Goal: Information Seeking & Learning: Learn about a topic

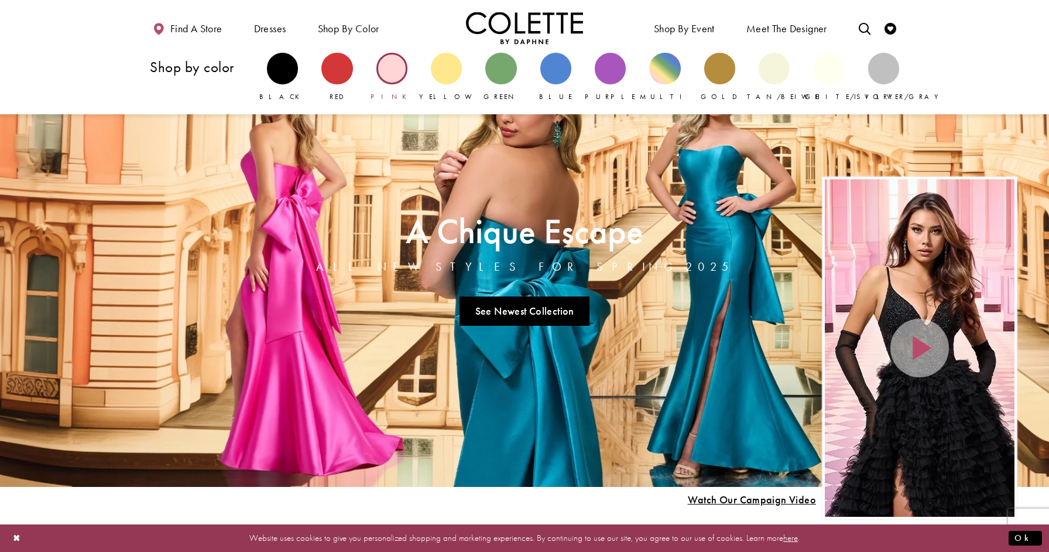
click at [395, 75] on div "Primary block" at bounding box center [391, 68] width 31 height 31
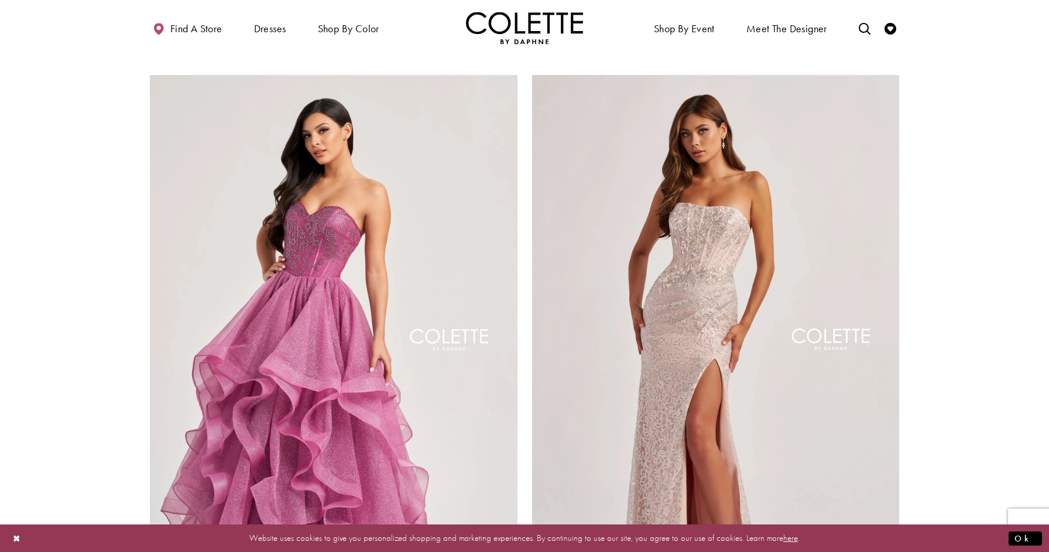
scroll to position [2050, 0]
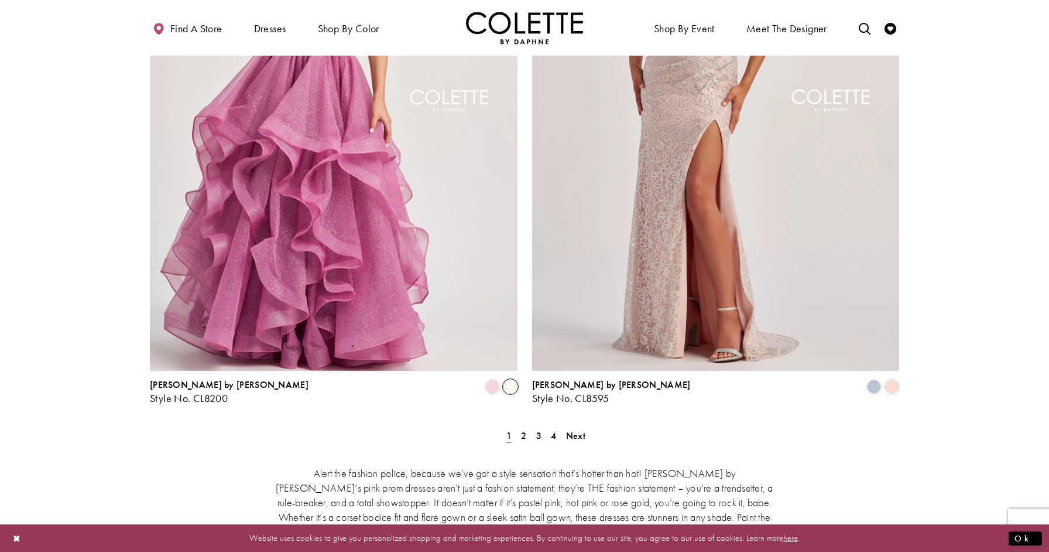
click at [511, 379] on span "Product List" at bounding box center [511, 386] width 14 height 14
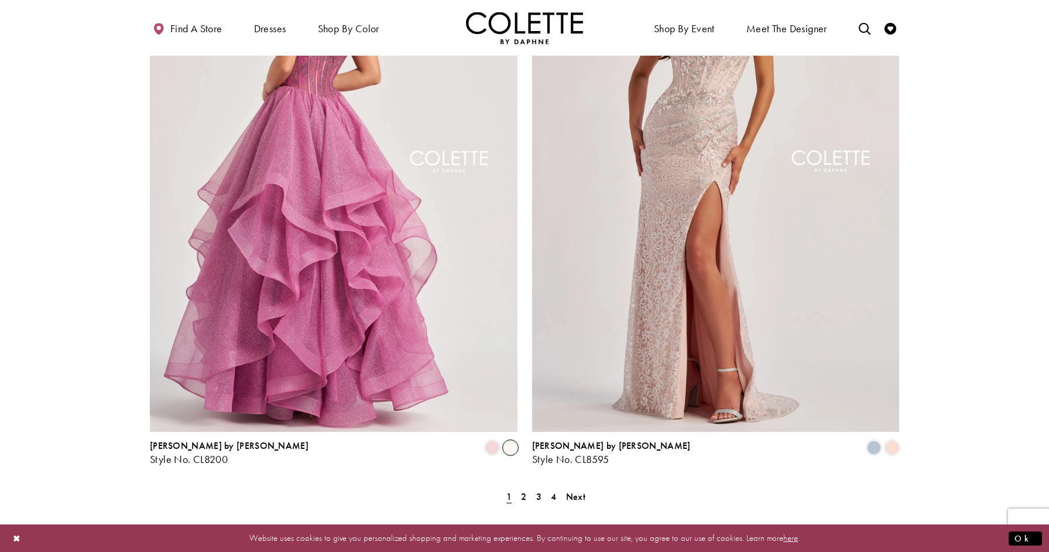
scroll to position [2258, 0]
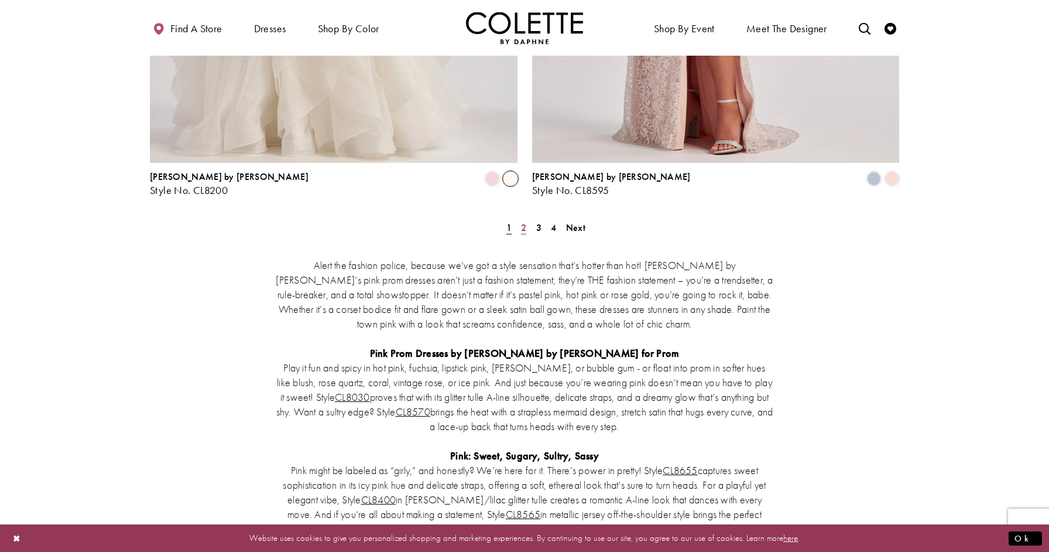
click at [525, 221] on span "2" at bounding box center [523, 227] width 5 height 12
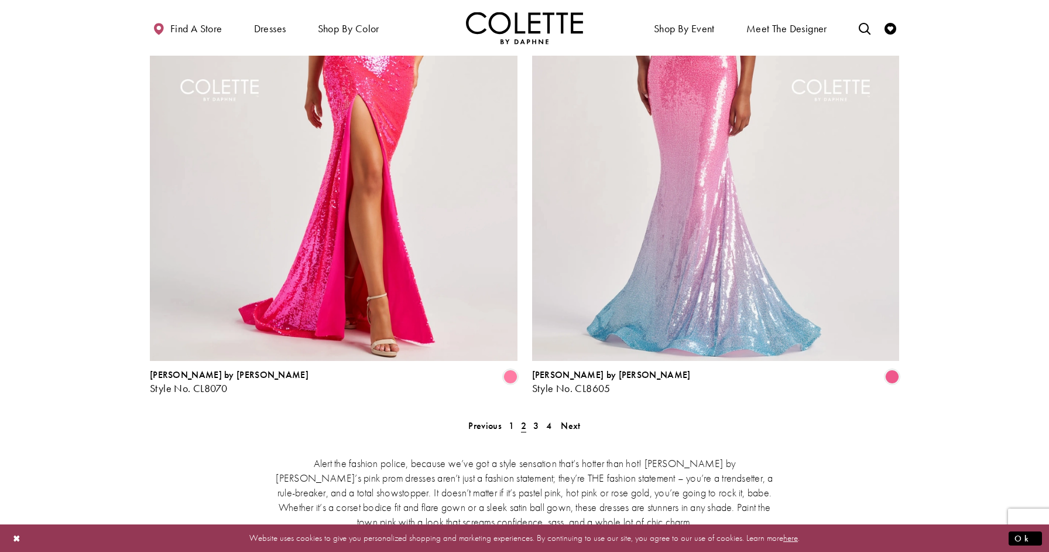
scroll to position [2135, 0]
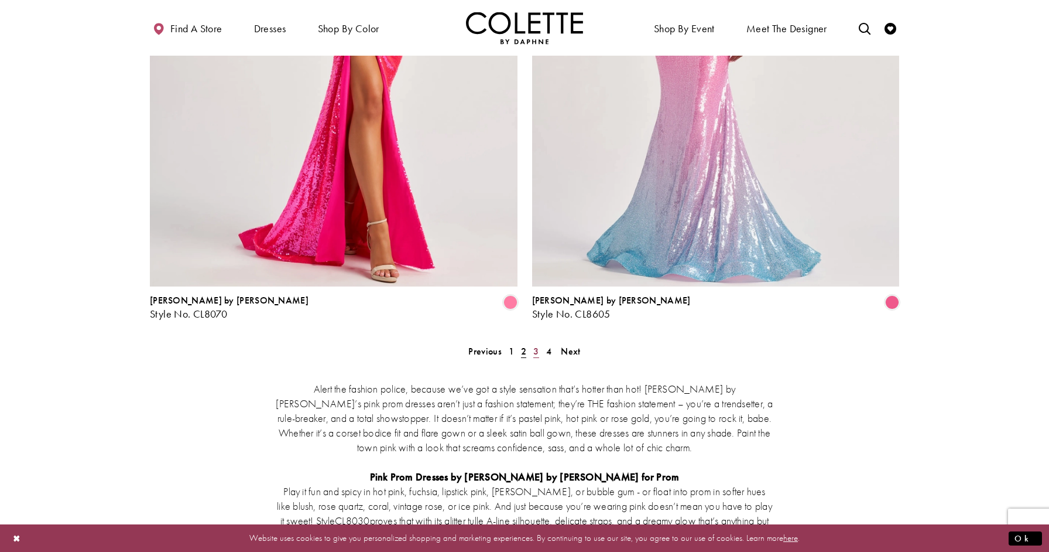
click at [534, 345] on span "3" at bounding box center [535, 351] width 5 height 12
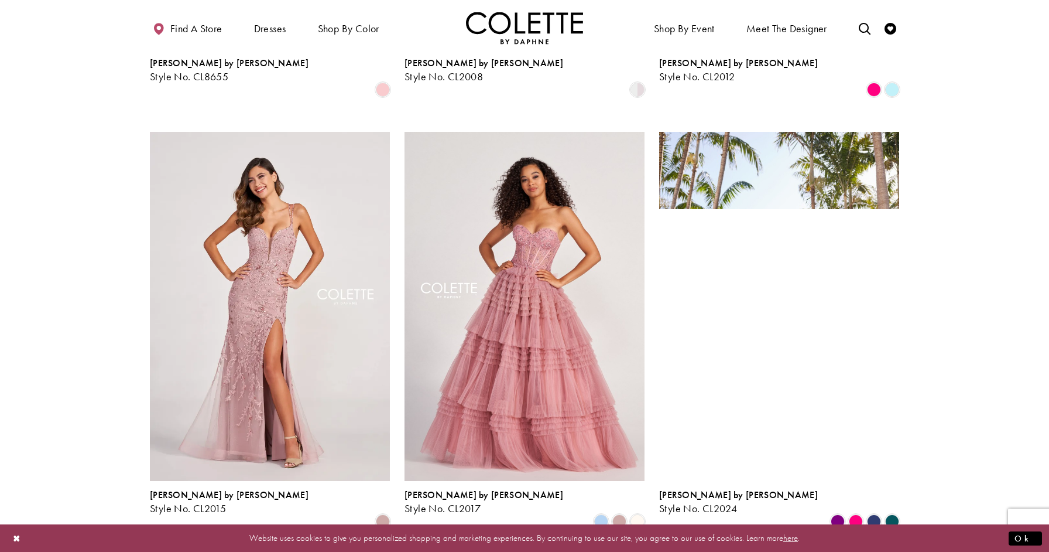
scroll to position [893, 0]
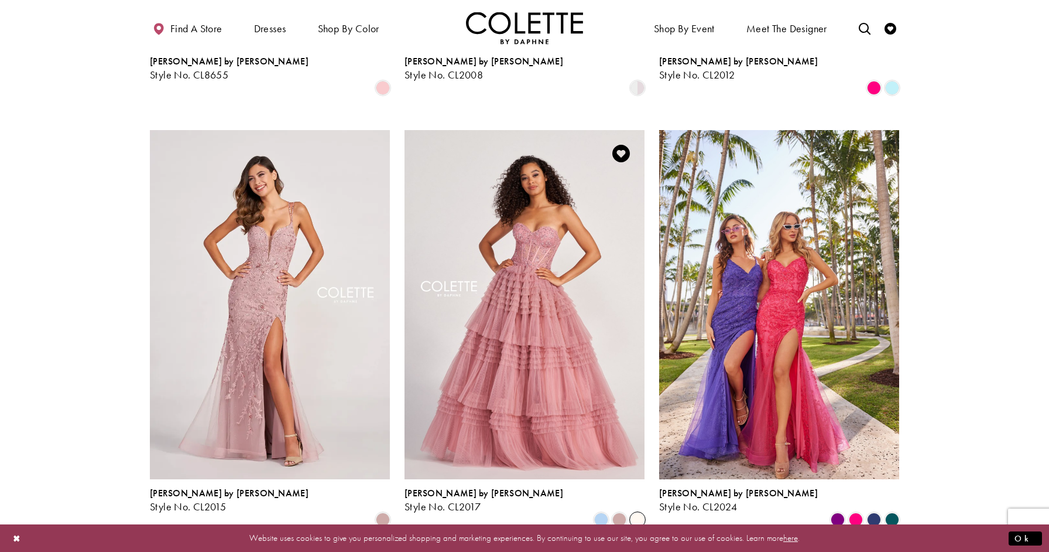
click at [639, 512] on span "Product List" at bounding box center [638, 519] width 14 height 14
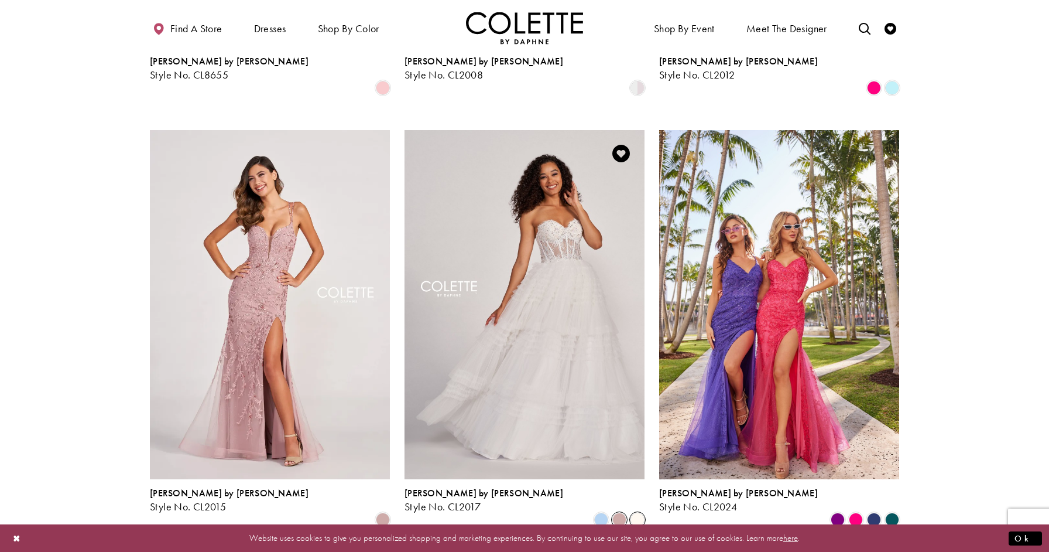
click at [615, 512] on span "Product List" at bounding box center [619, 519] width 14 height 14
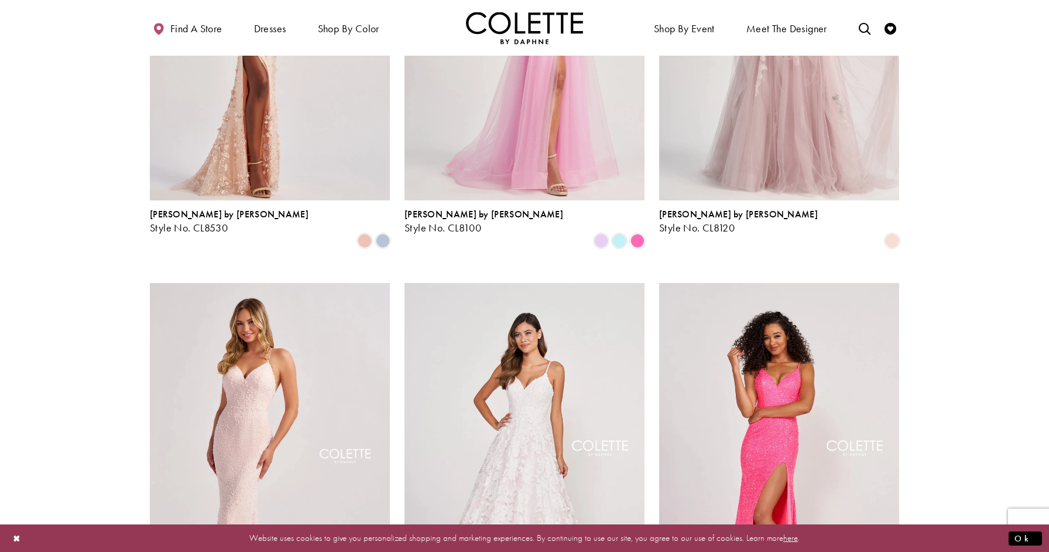
scroll to position [443, 0]
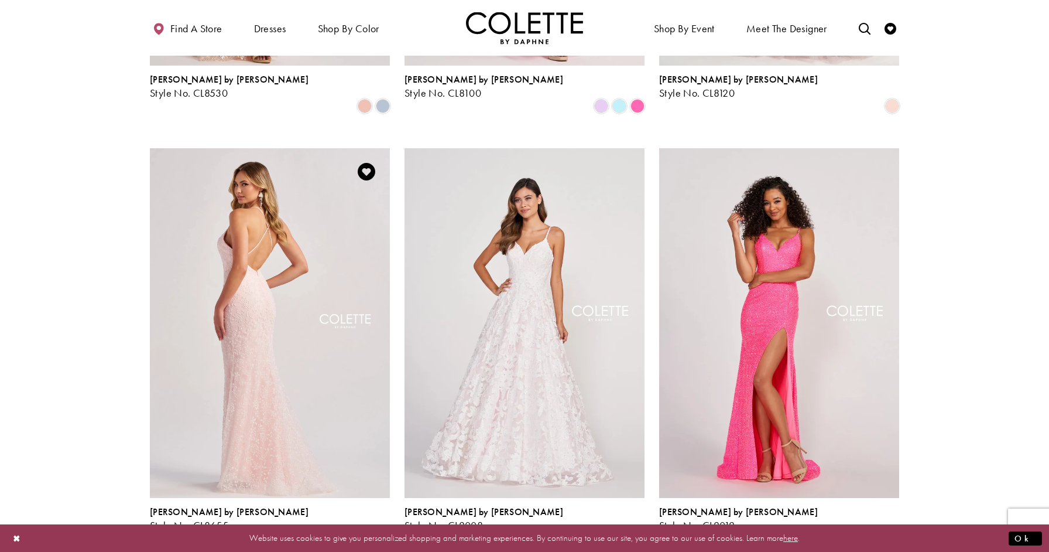
click at [282, 266] on img "Visit Colette by Daphne Style No. CL8655 Page" at bounding box center [270, 322] width 240 height 349
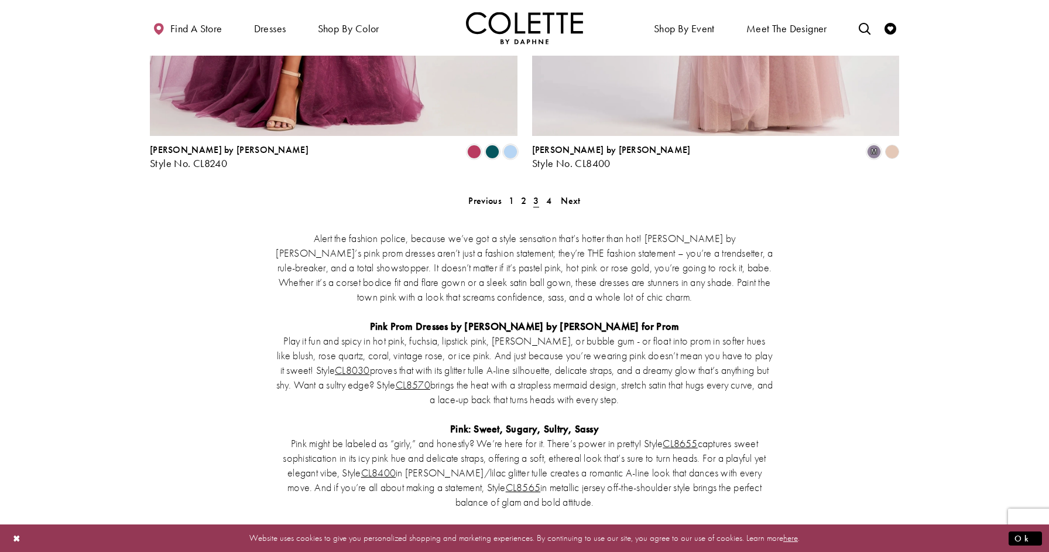
scroll to position [2288, 0]
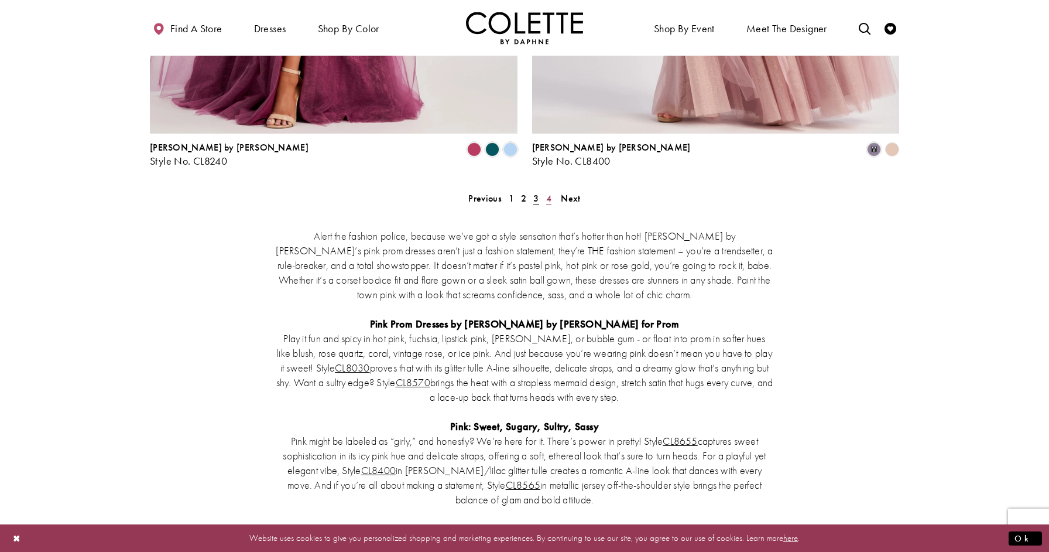
click at [549, 192] on span "4" at bounding box center [548, 198] width 5 height 12
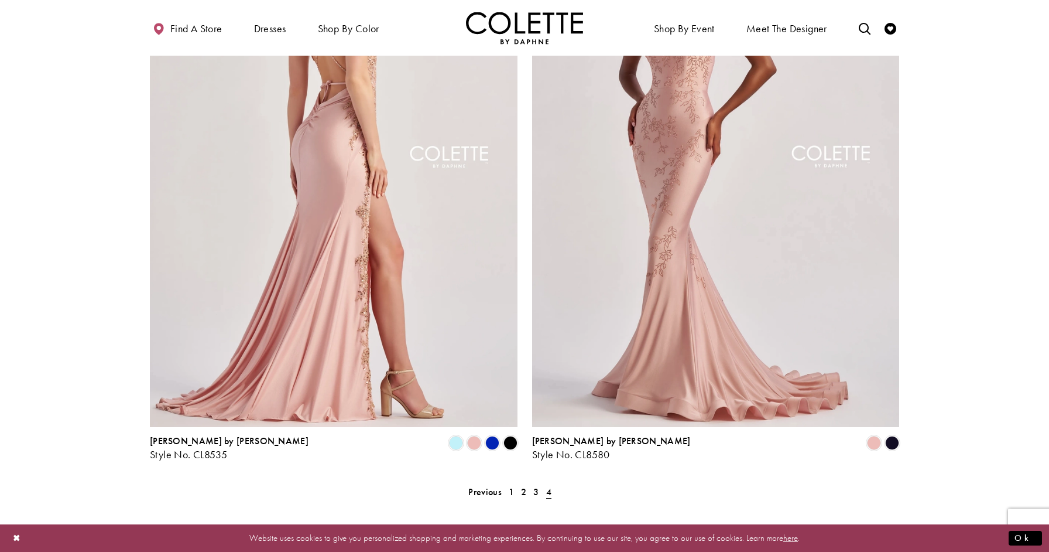
scroll to position [273, 0]
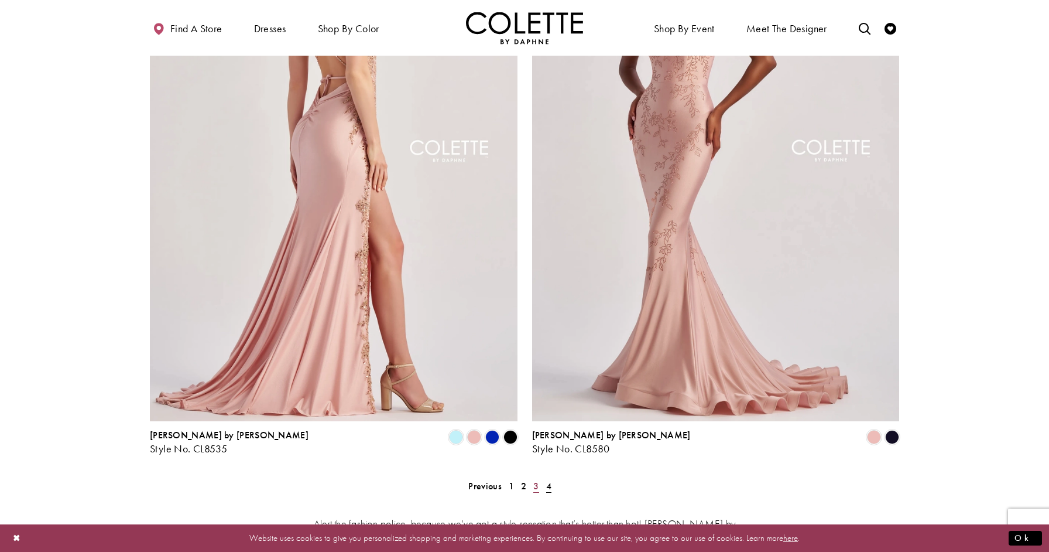
click at [536, 480] on span "3" at bounding box center [535, 486] width 5 height 12
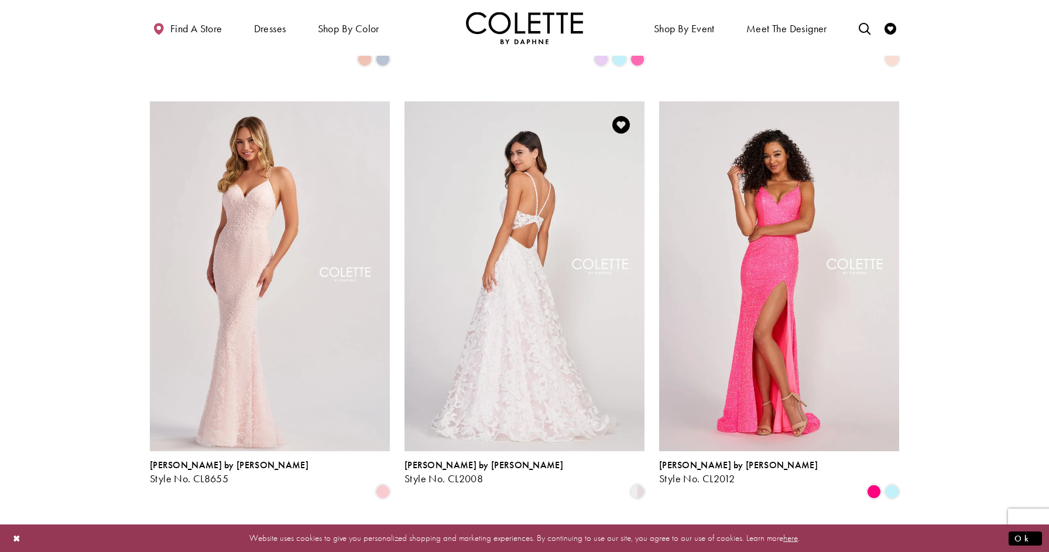
scroll to position [511, 0]
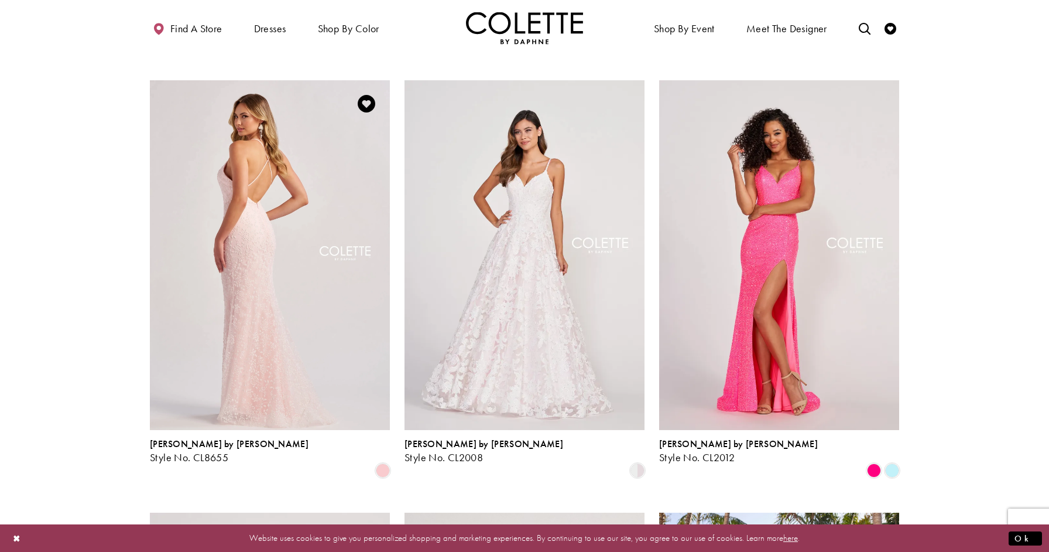
click at [230, 278] on img "Visit Colette by Daphne Style No. CL8655 Page" at bounding box center [270, 254] width 240 height 349
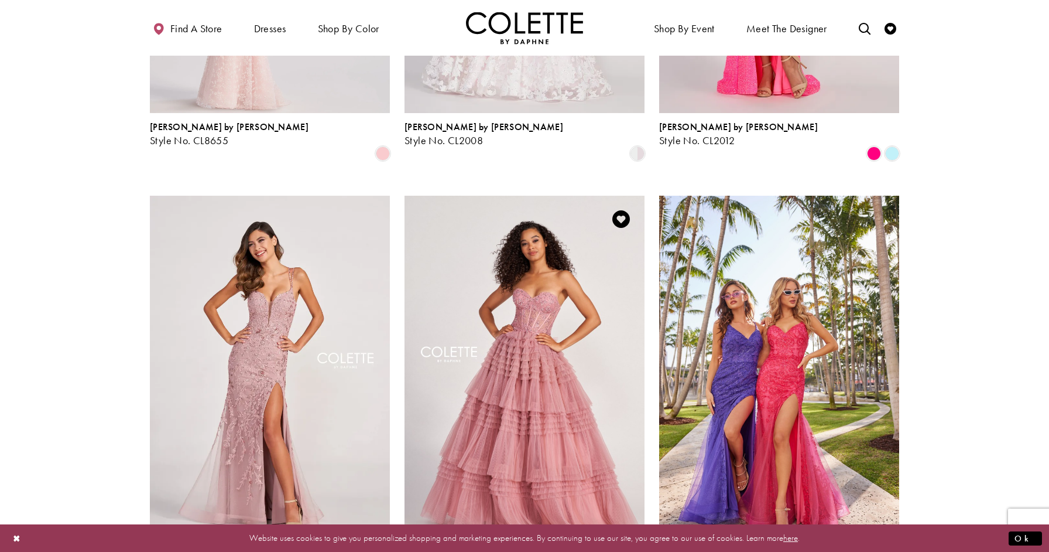
scroll to position [0, 0]
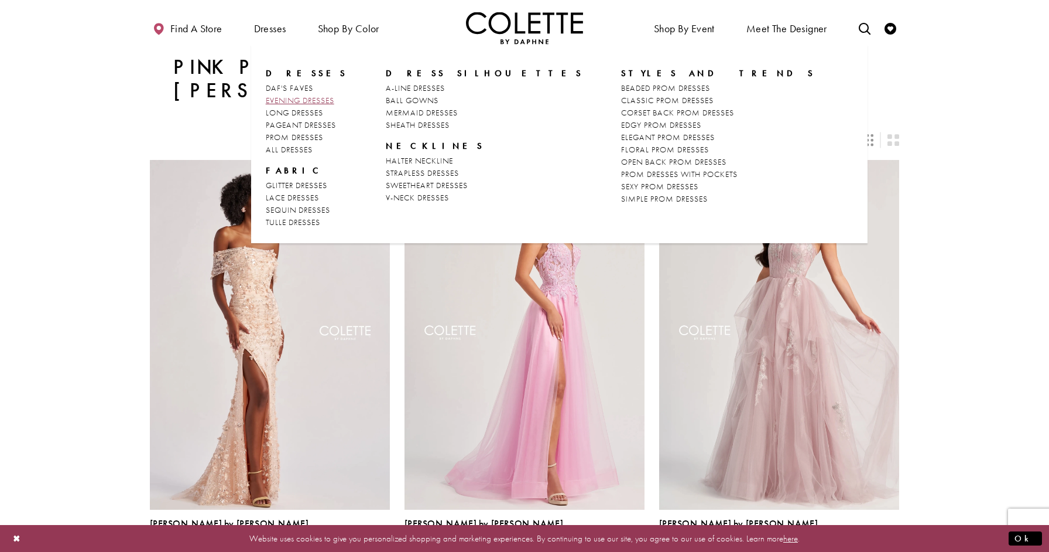
click at [297, 97] on span "EVENING DRESSES" at bounding box center [300, 100] width 69 height 11
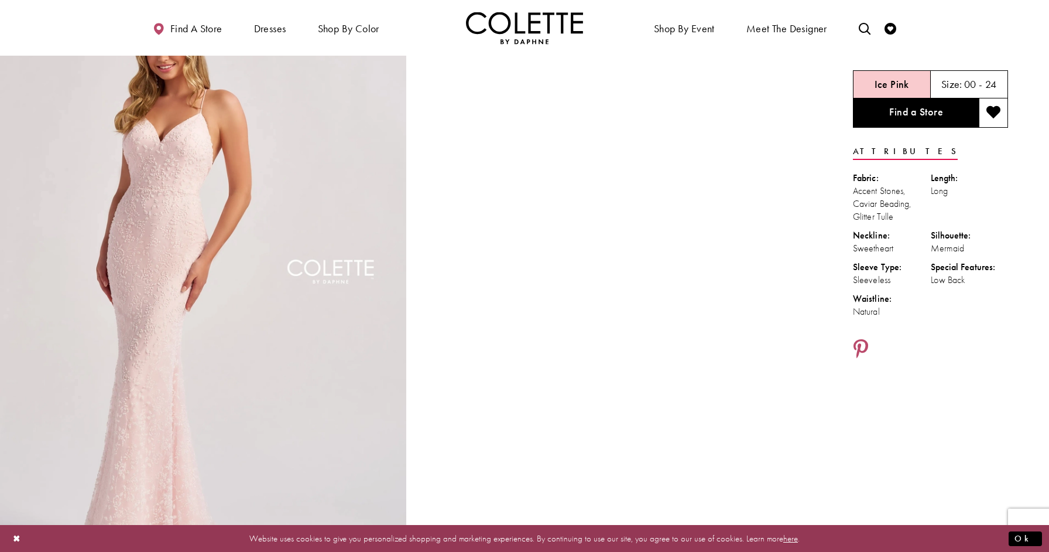
scroll to position [49, 0]
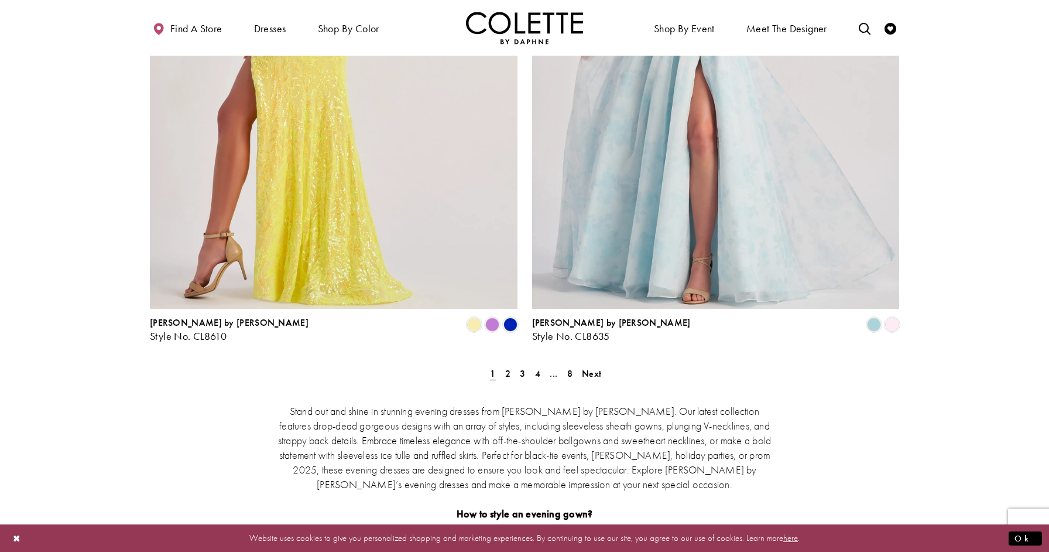
scroll to position [2122, 0]
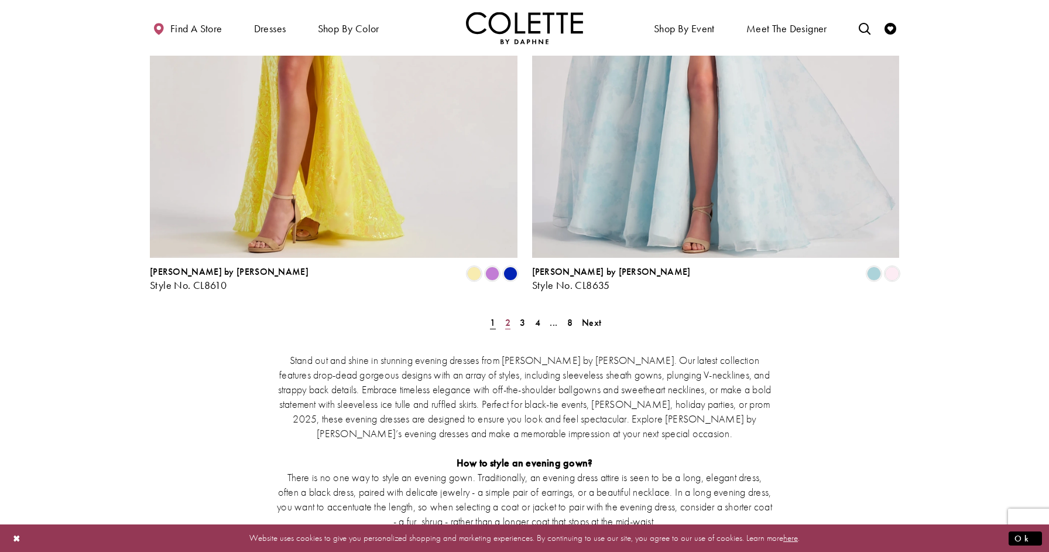
click at [506, 316] on span "2" at bounding box center [507, 322] width 5 height 12
